Goal: Task Accomplishment & Management: Manage account settings

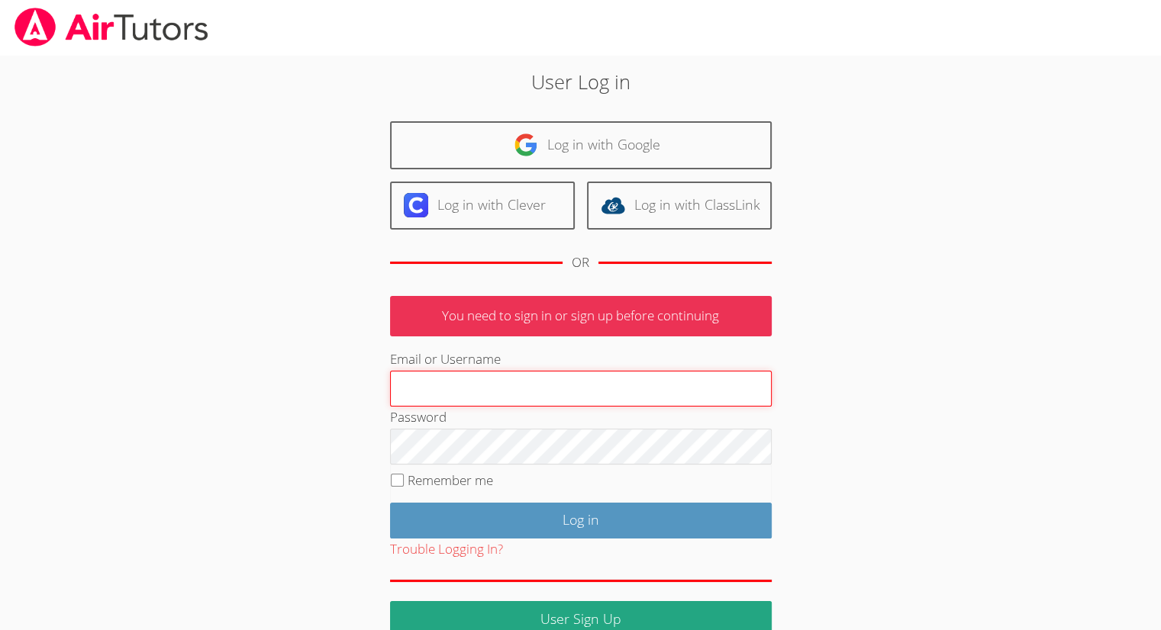
type input "jepillar@bellsouth.net"
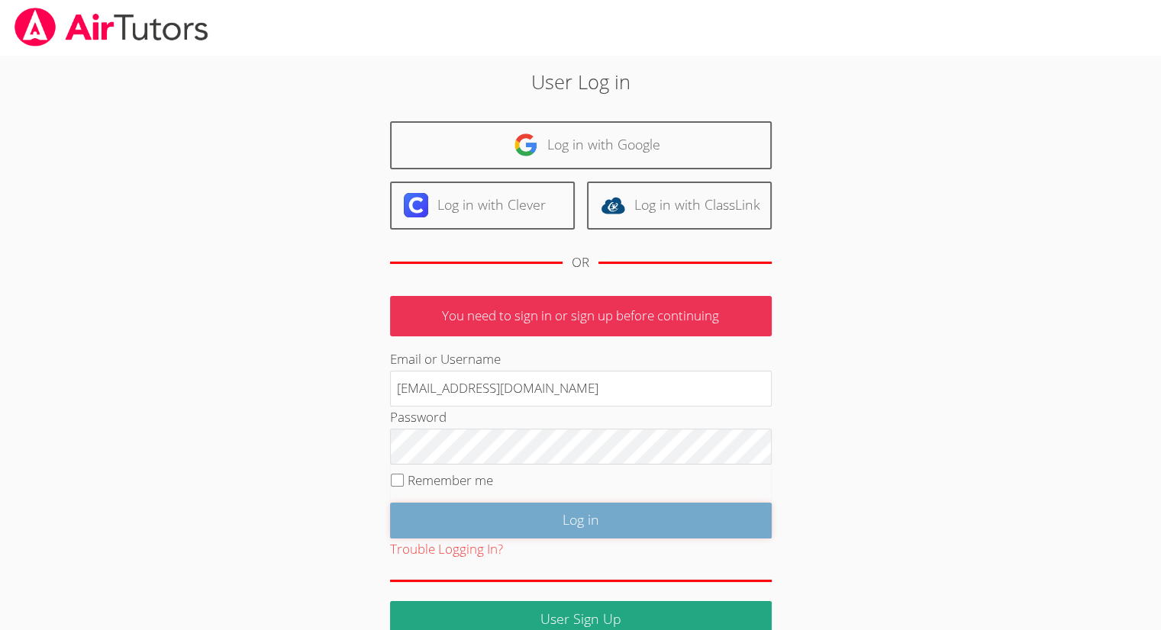
click at [520, 523] on input "Log in" at bounding box center [581, 521] width 382 height 36
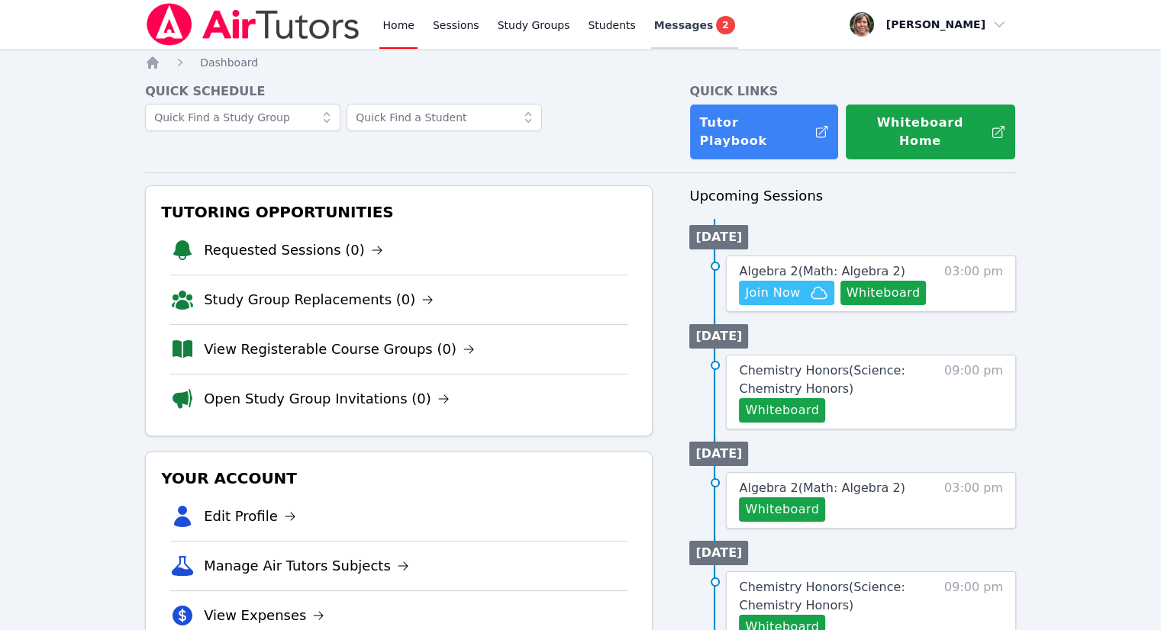
click at [656, 26] on span "Messages" at bounding box center [683, 25] width 59 height 15
click at [656, 26] on span "Messages" at bounding box center [684, 25] width 59 height 15
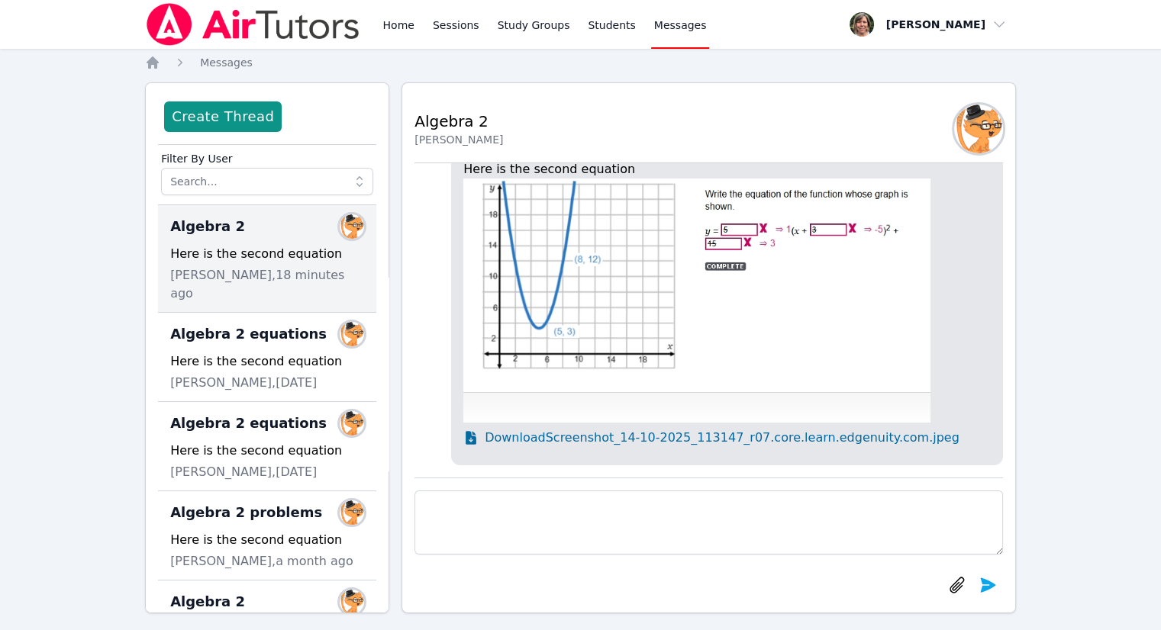
click at [846, 440] on span "Download Screenshot_14-10-2025_113147_r07.core.learn.edgenuity.com.jpeg" at bounding box center [722, 438] width 475 height 18
click at [655, 27] on span "Messages" at bounding box center [680, 25] width 53 height 15
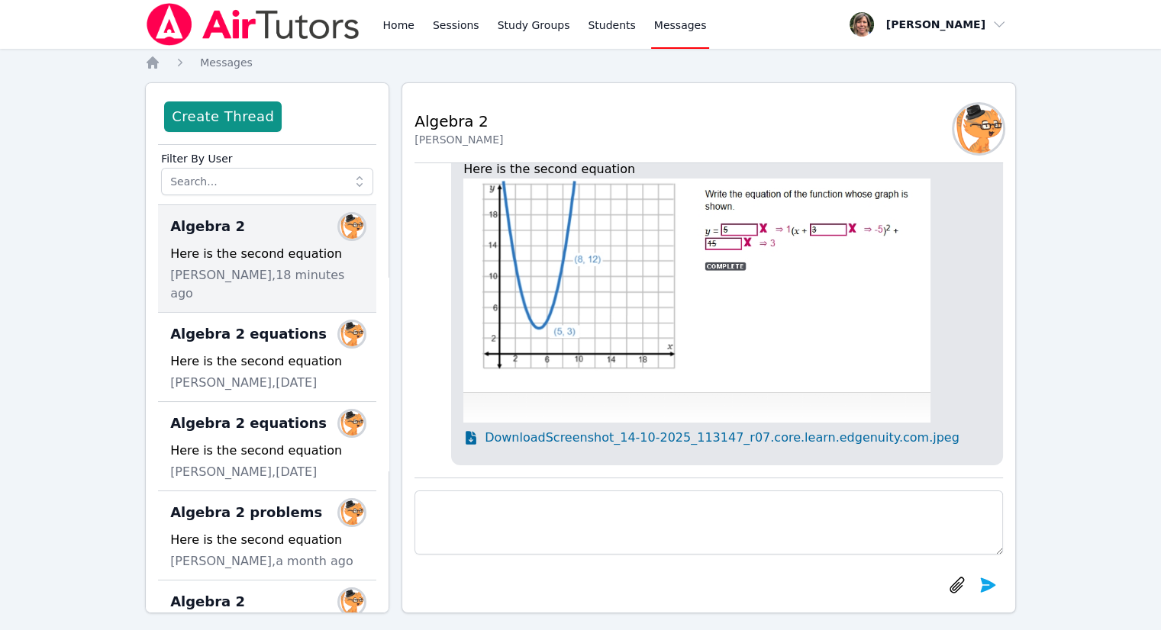
click at [654, 30] on span "Messages" at bounding box center [680, 25] width 53 height 15
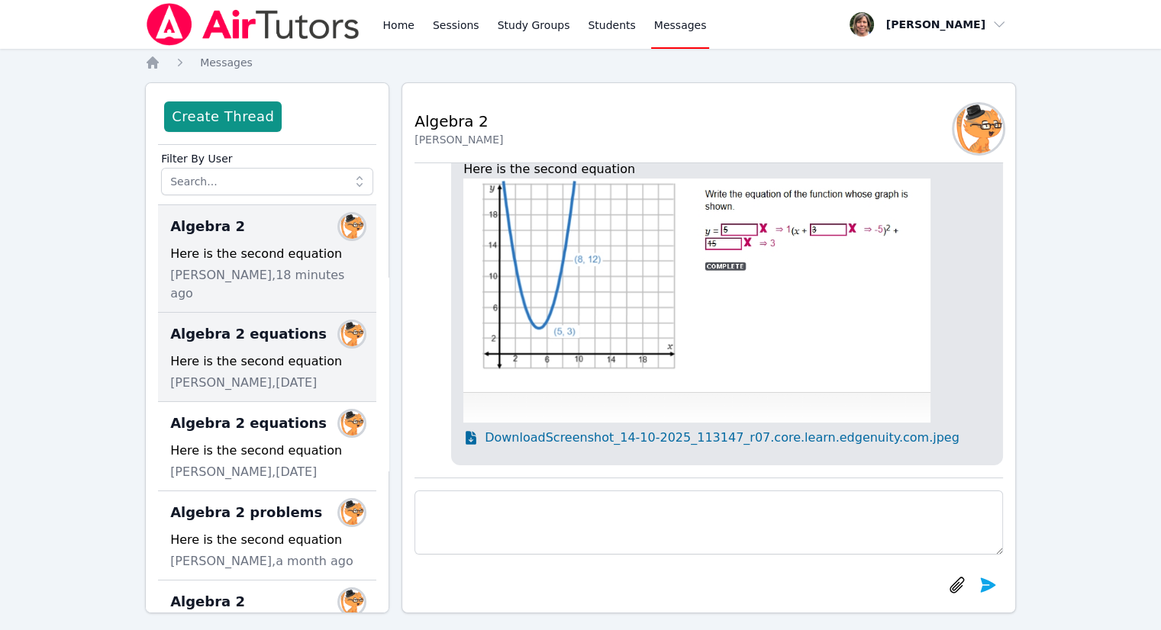
click at [262, 353] on div "Here is the second equation" at bounding box center [267, 362] width 194 height 18
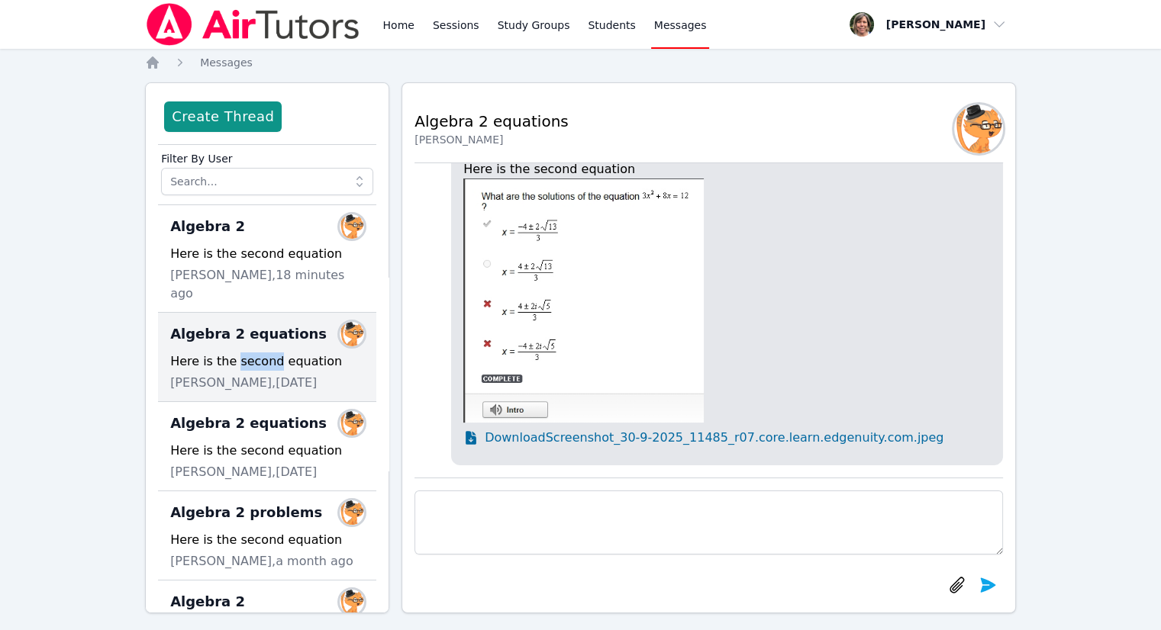
click at [262, 353] on div "Here is the second equation" at bounding box center [267, 362] width 194 height 18
click at [402, 31] on link "Home" at bounding box center [397, 24] width 37 height 49
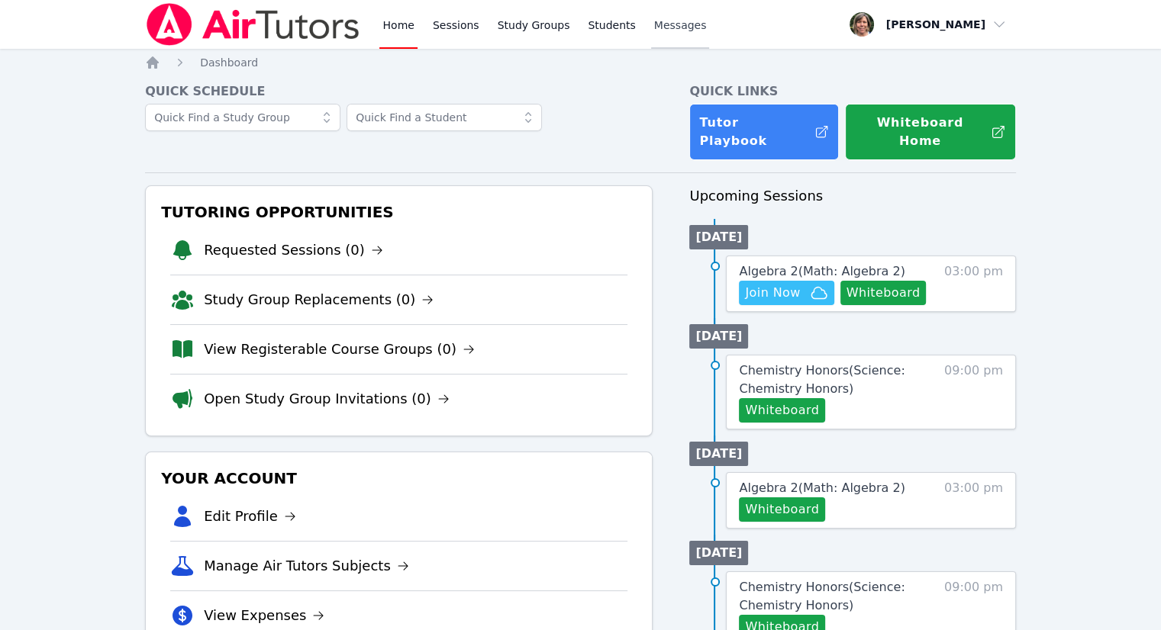
click at [656, 21] on span "Messages" at bounding box center [680, 25] width 53 height 15
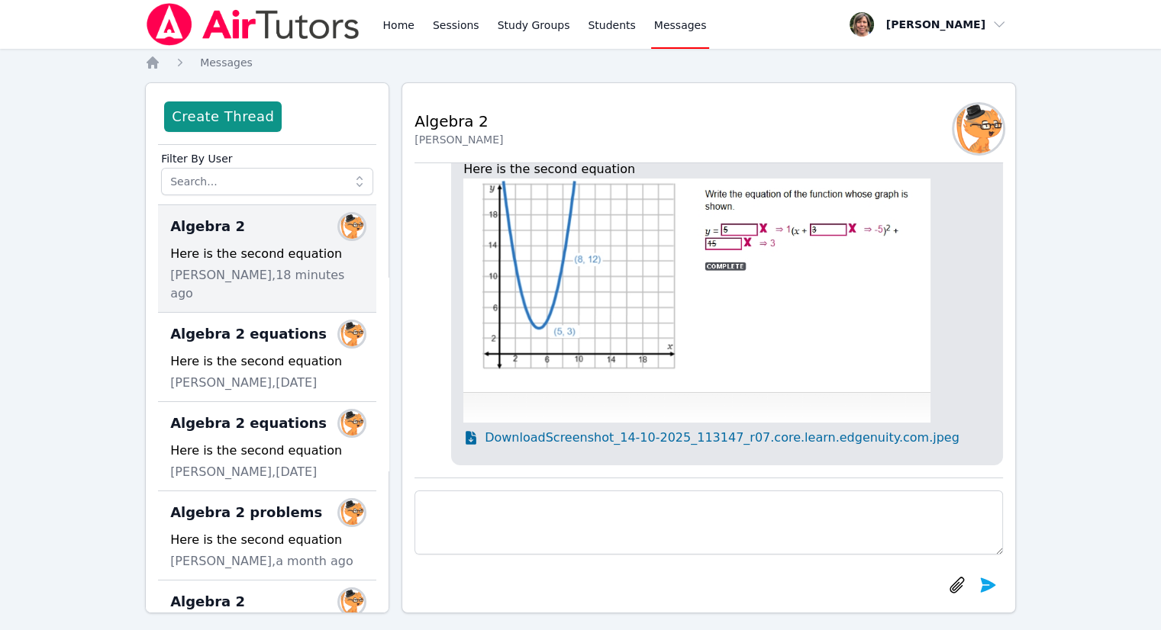
scroll to position [-324, 0]
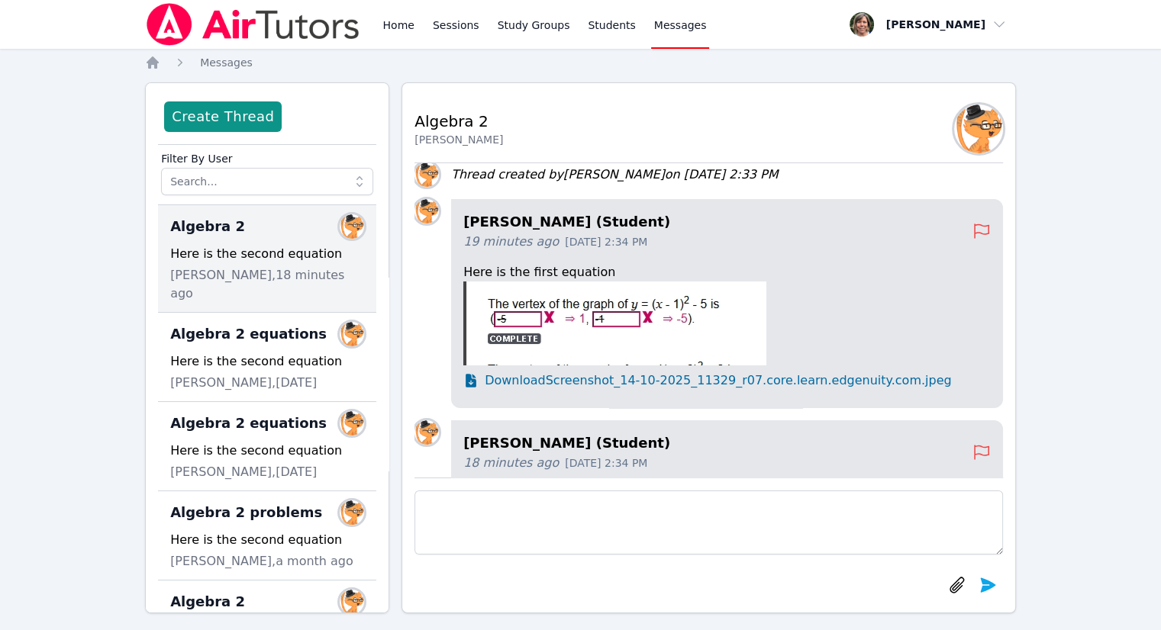
click at [895, 279] on p "Here is the first equation" at bounding box center [726, 272] width 527 height 18
click at [818, 382] on span "Download Screenshot_14-10-2025_11329_r07.core.learn.edgenuity.com.jpeg" at bounding box center [718, 381] width 466 height 18
click at [402, 28] on link "Home" at bounding box center [397, 24] width 37 height 49
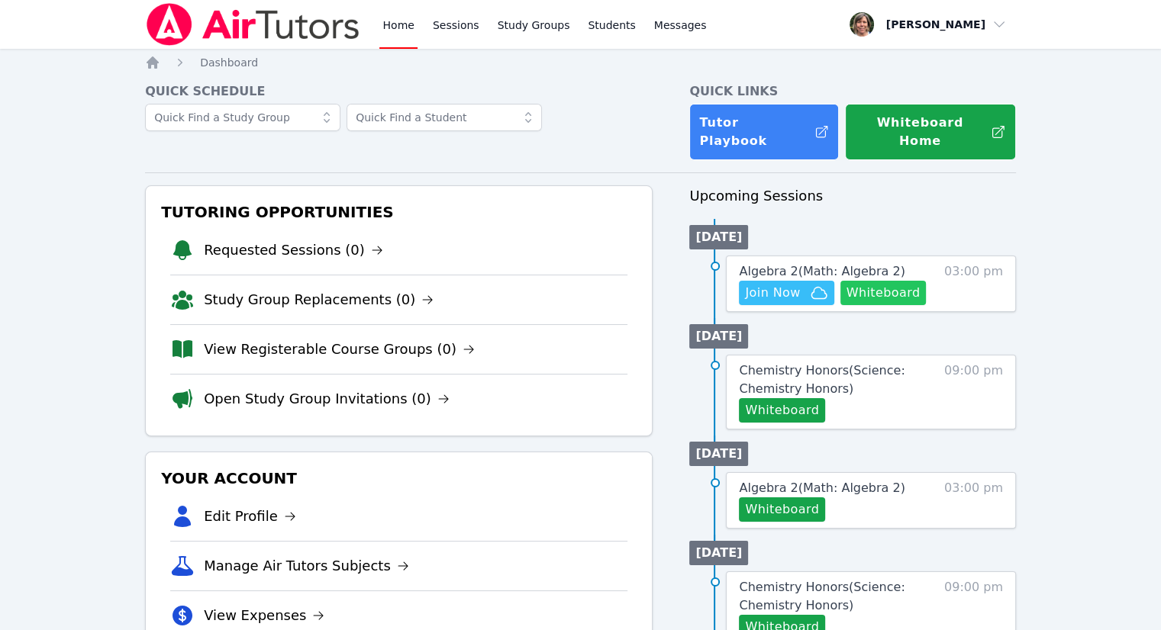
click at [869, 287] on button "Whiteboard" at bounding box center [883, 293] width 86 height 24
click at [816, 284] on icon "button" at bounding box center [819, 293] width 18 height 18
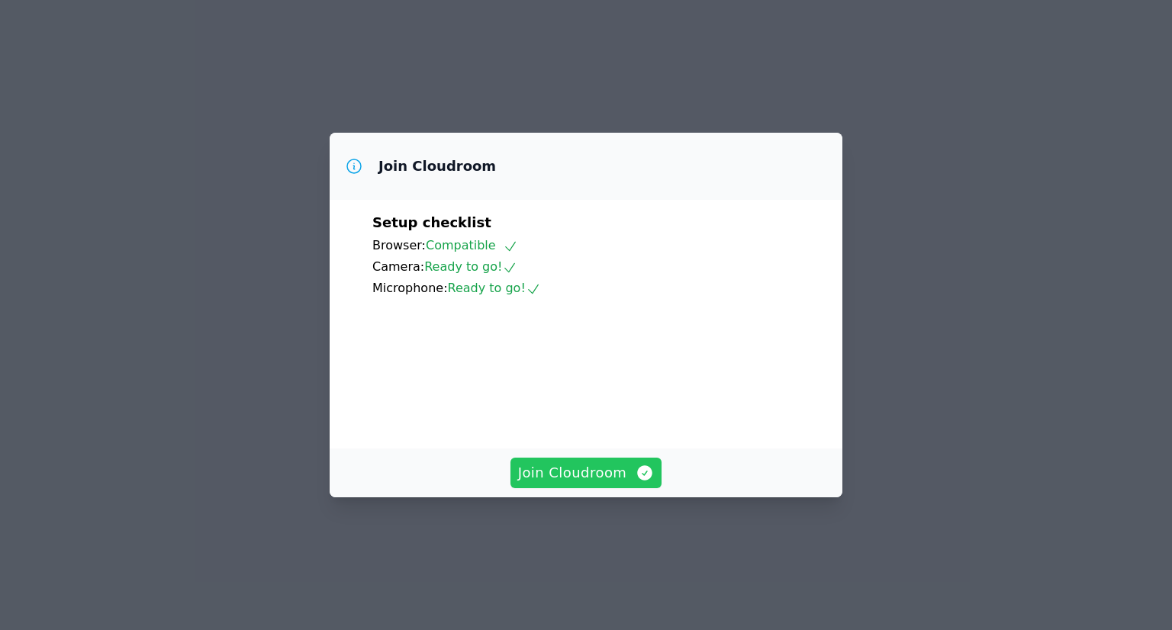
click at [598, 484] on span "Join Cloudroom" at bounding box center [586, 472] width 137 height 21
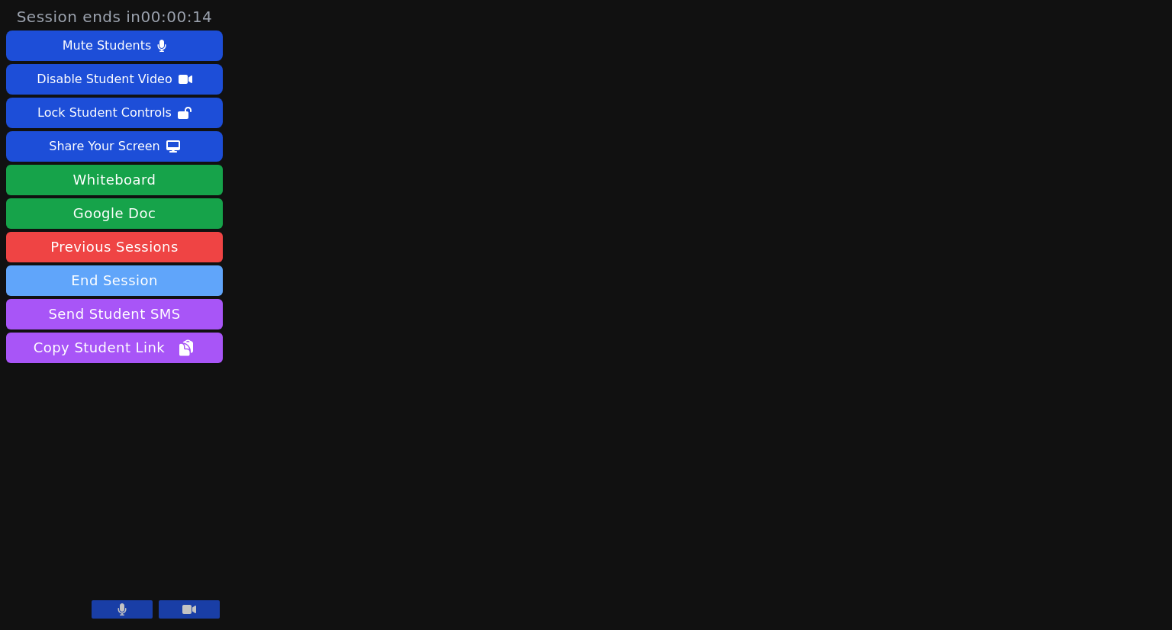
click at [188, 282] on button "End Session" at bounding box center [114, 281] width 217 height 31
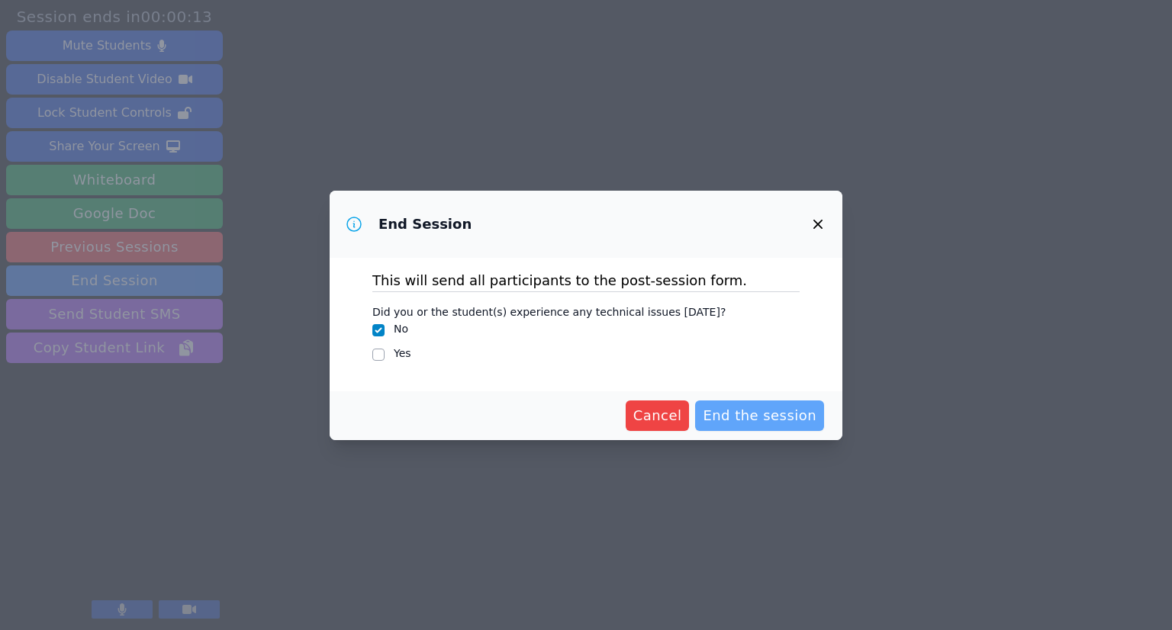
click at [733, 411] on span "End the session" at bounding box center [760, 415] width 114 height 21
click at [744, 413] on span "End the session Loading..." at bounding box center [747, 415] width 138 height 21
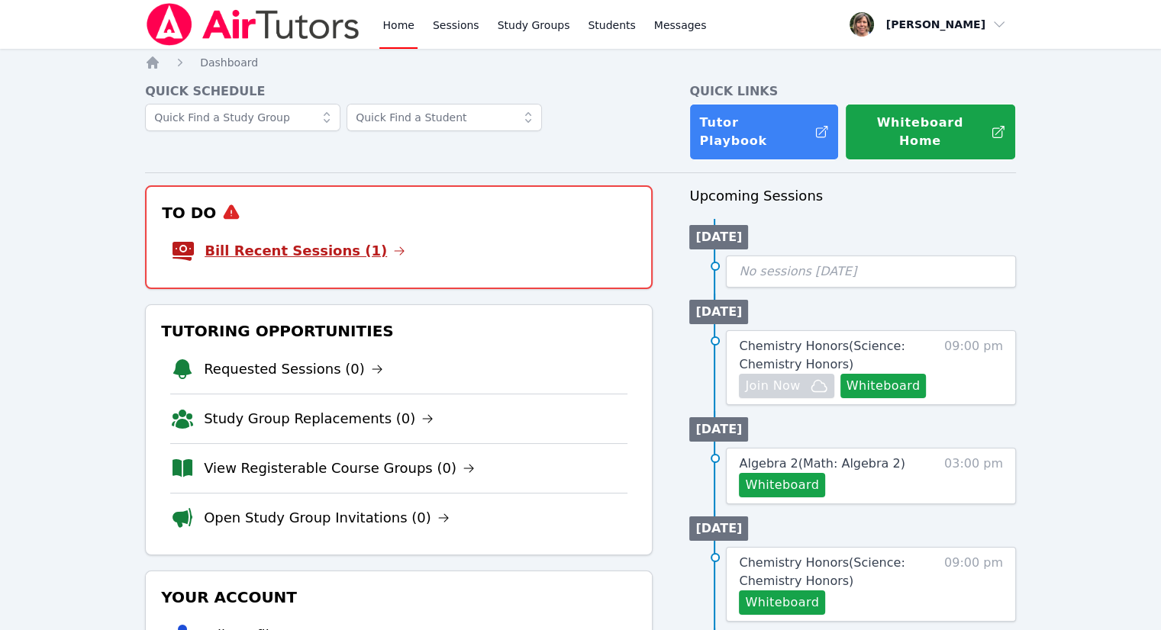
click at [311, 245] on link "Bill Recent Sessions (1)" at bounding box center [305, 250] width 201 height 21
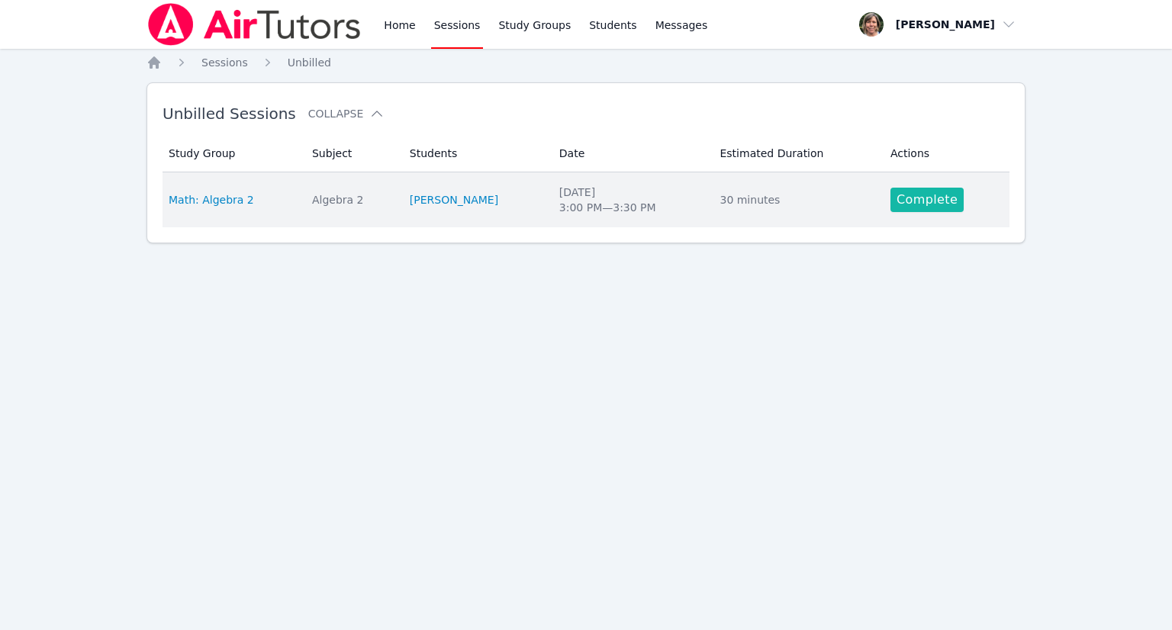
click at [920, 197] on link "Complete" at bounding box center [927, 200] width 73 height 24
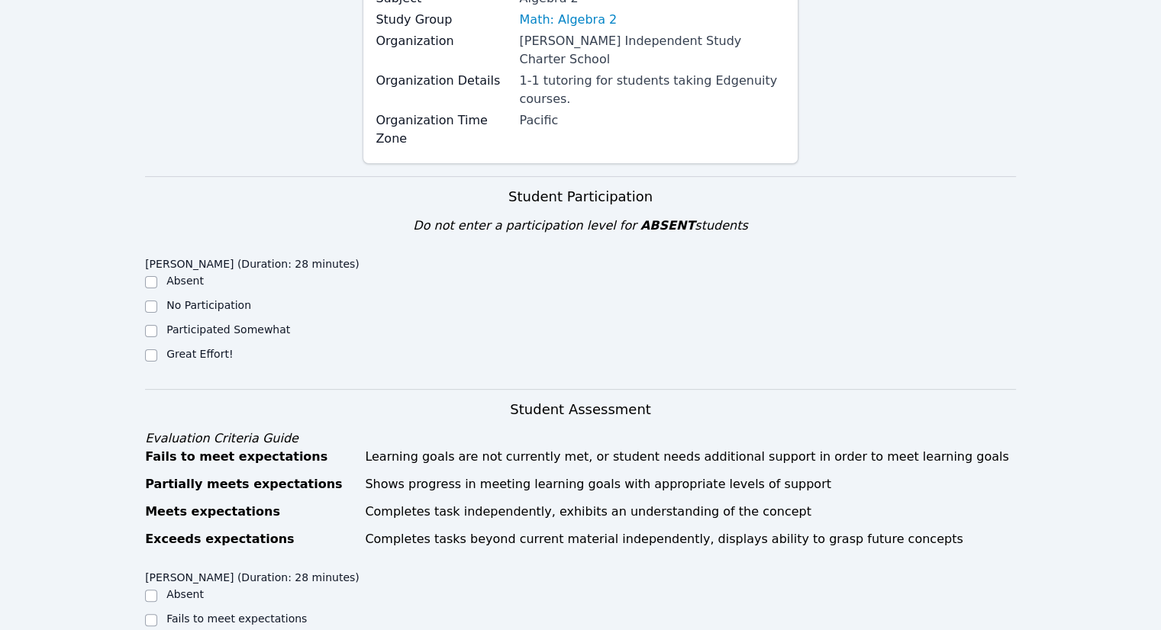
scroll to position [229, 0]
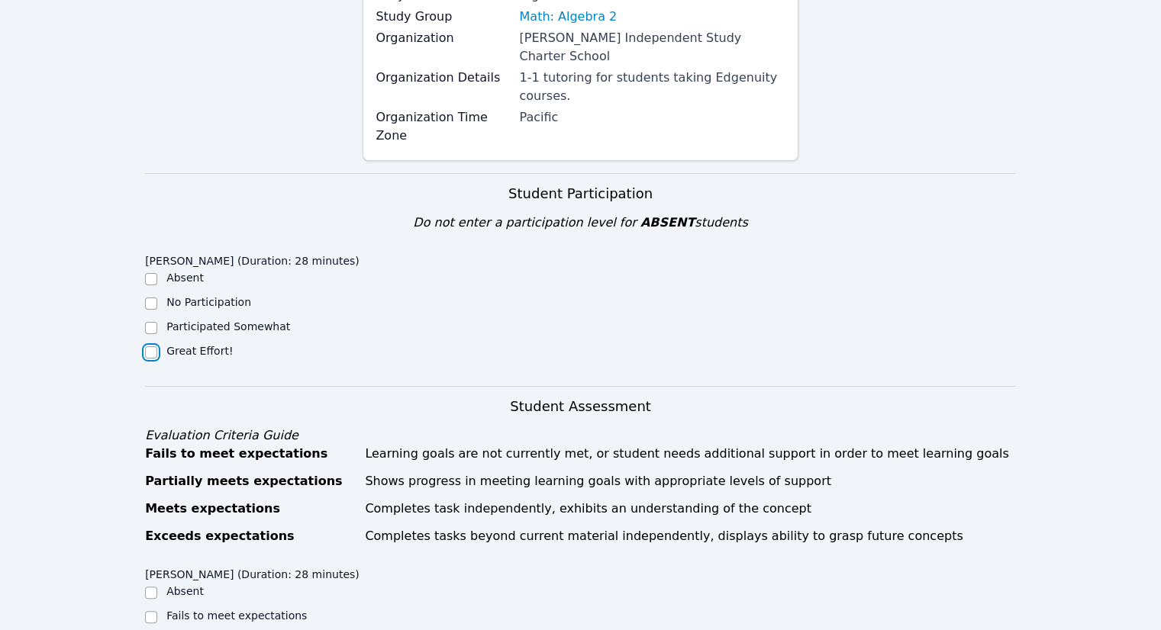
click at [153, 346] on input "Great Effort!" at bounding box center [151, 352] width 12 height 12
checkbox input "true"
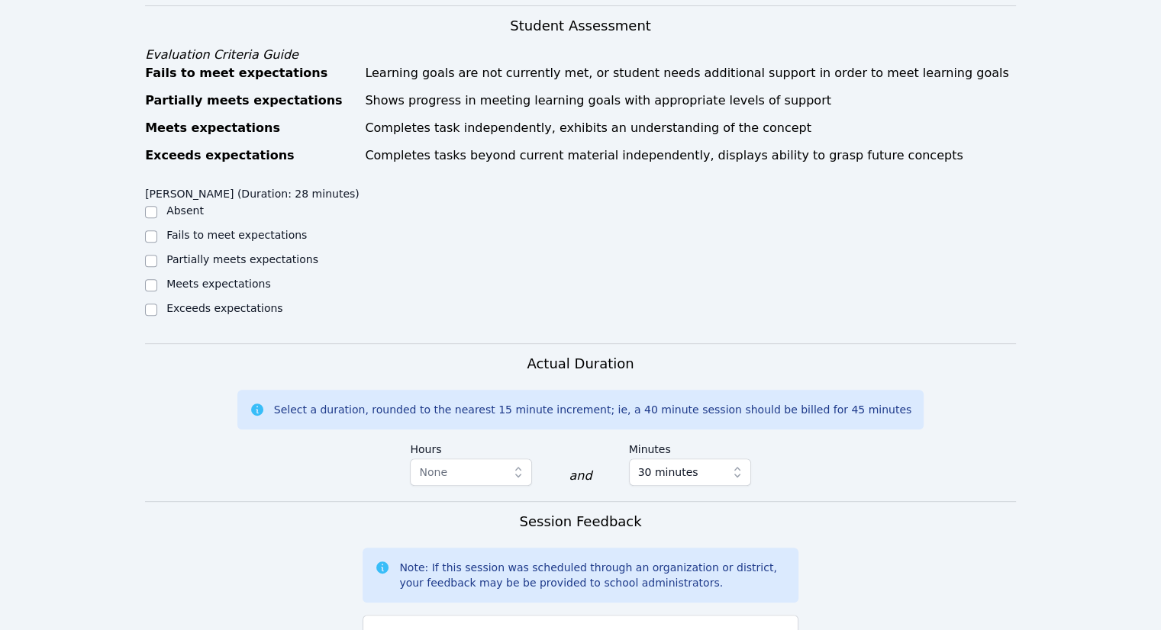
scroll to position [610, 0]
click at [147, 303] on input "Exceeds expectations" at bounding box center [151, 309] width 12 height 12
checkbox input "true"
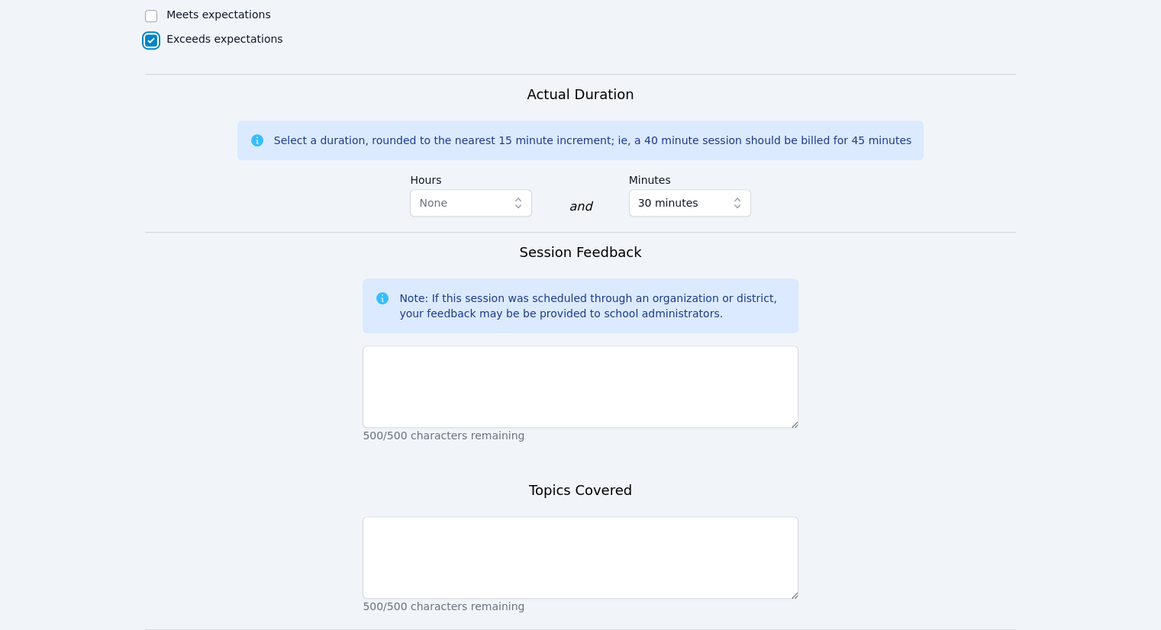
scroll to position [916, 0]
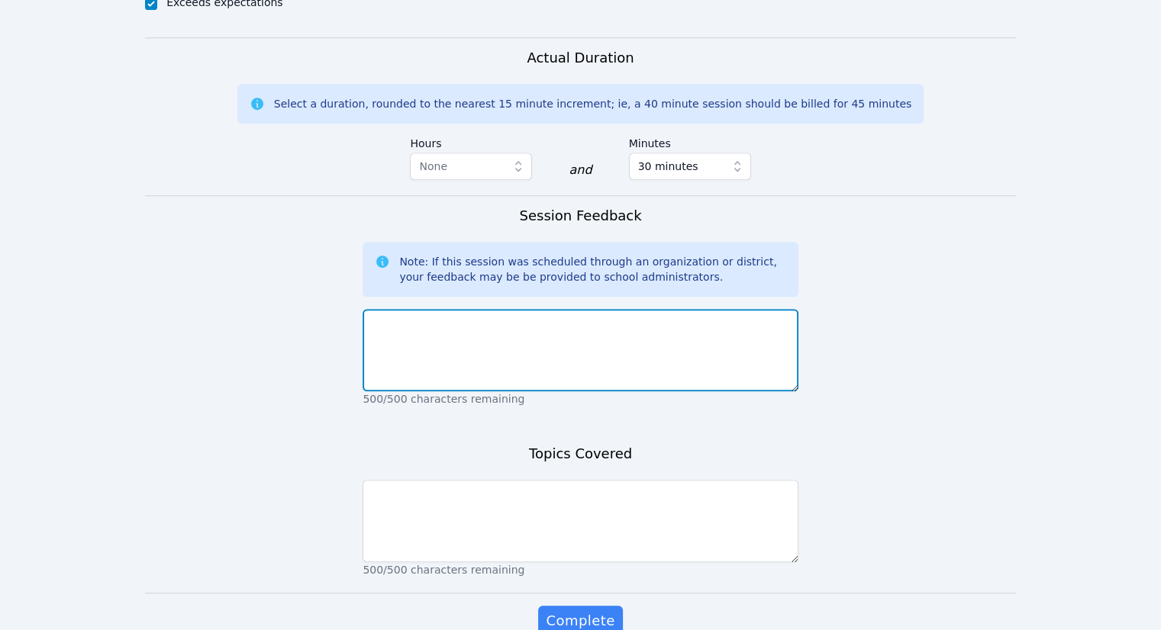
click at [453, 309] on textarea at bounding box center [579, 350] width 435 height 82
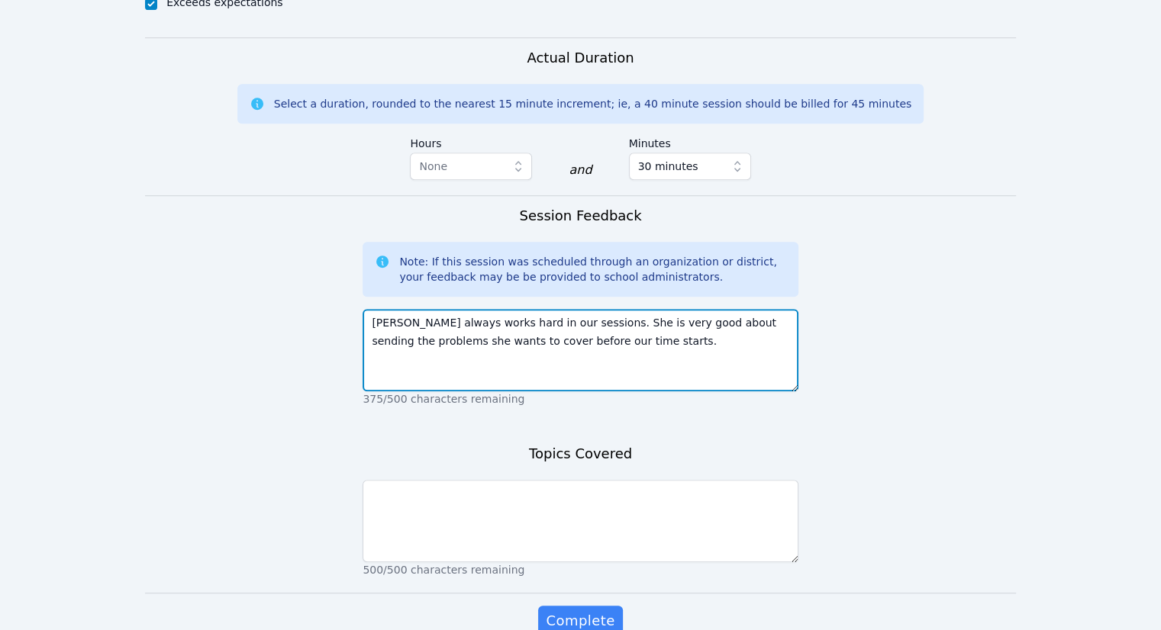
type textarea "Nya always works hard in our sessions. She is very good about sending the probl…"
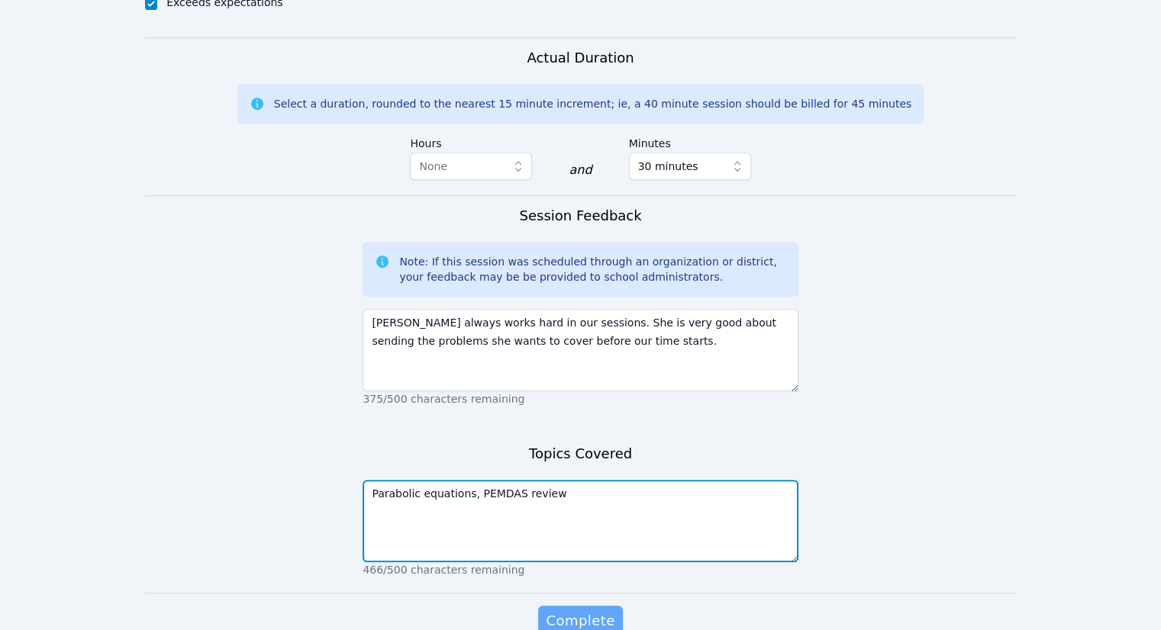
type textarea "Parabolic equations, PEMDAS review"
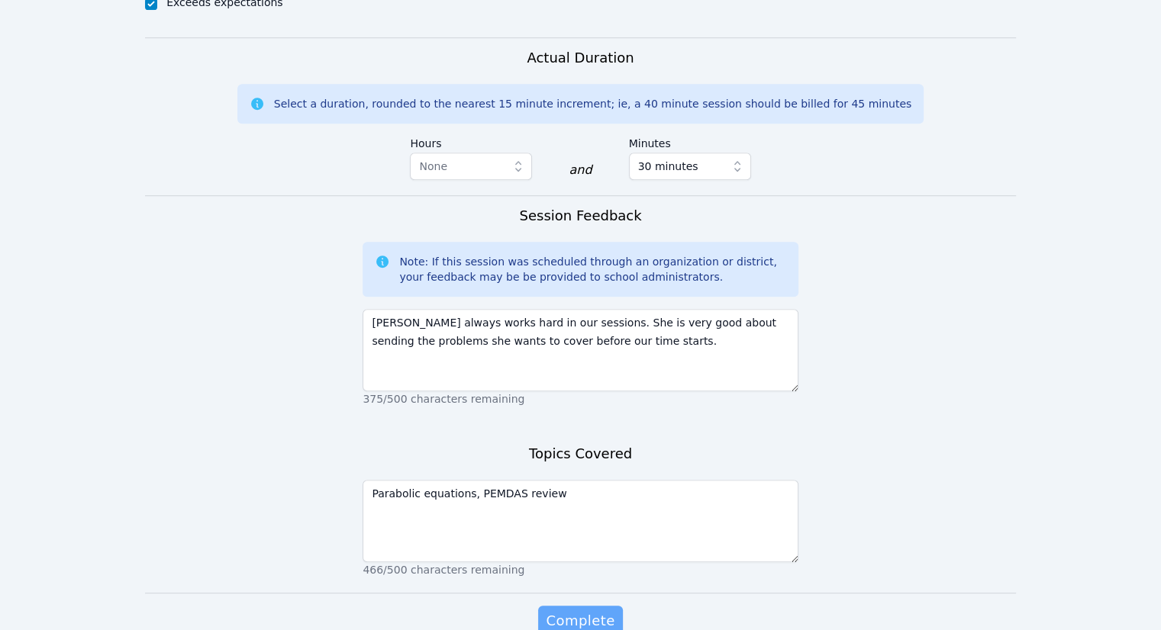
click at [558, 610] on span "Complete" at bounding box center [580, 620] width 69 height 21
